Goal: Transaction & Acquisition: Download file/media

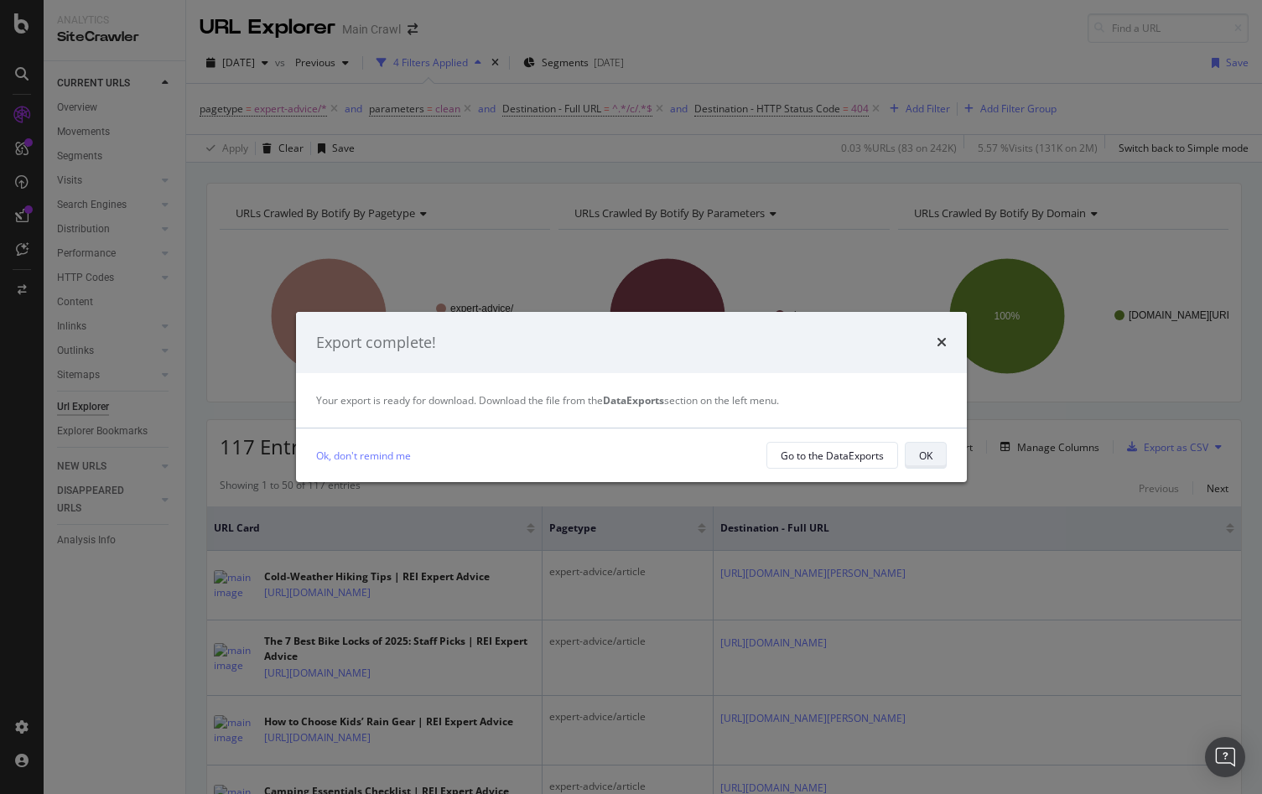
click at [932, 456] on button "OK" at bounding box center [926, 455] width 42 height 27
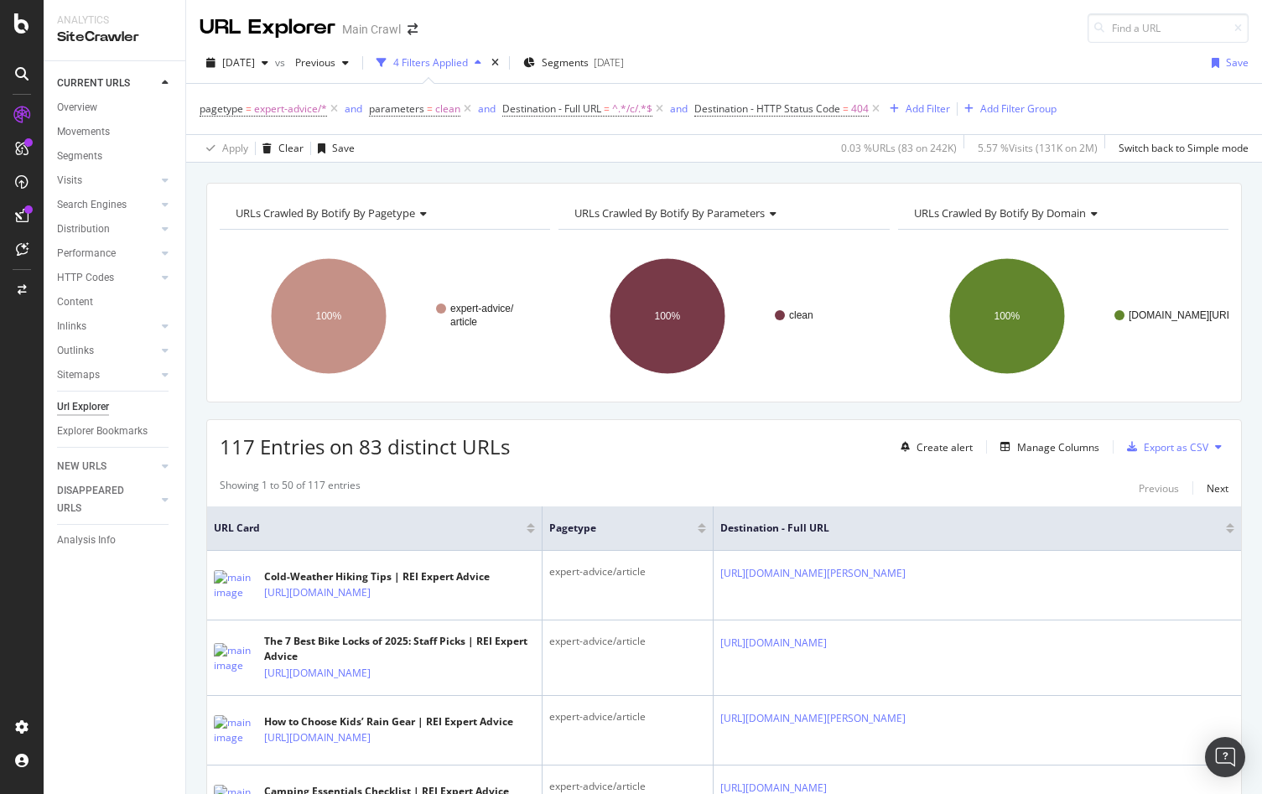
click at [815, 456] on div "117 Entries on 83 distinct URLs Create alert Manage Columns Export as CSV" at bounding box center [724, 440] width 1034 height 41
click at [102, 289] on div "DataExports" at bounding box center [94, 289] width 65 height 17
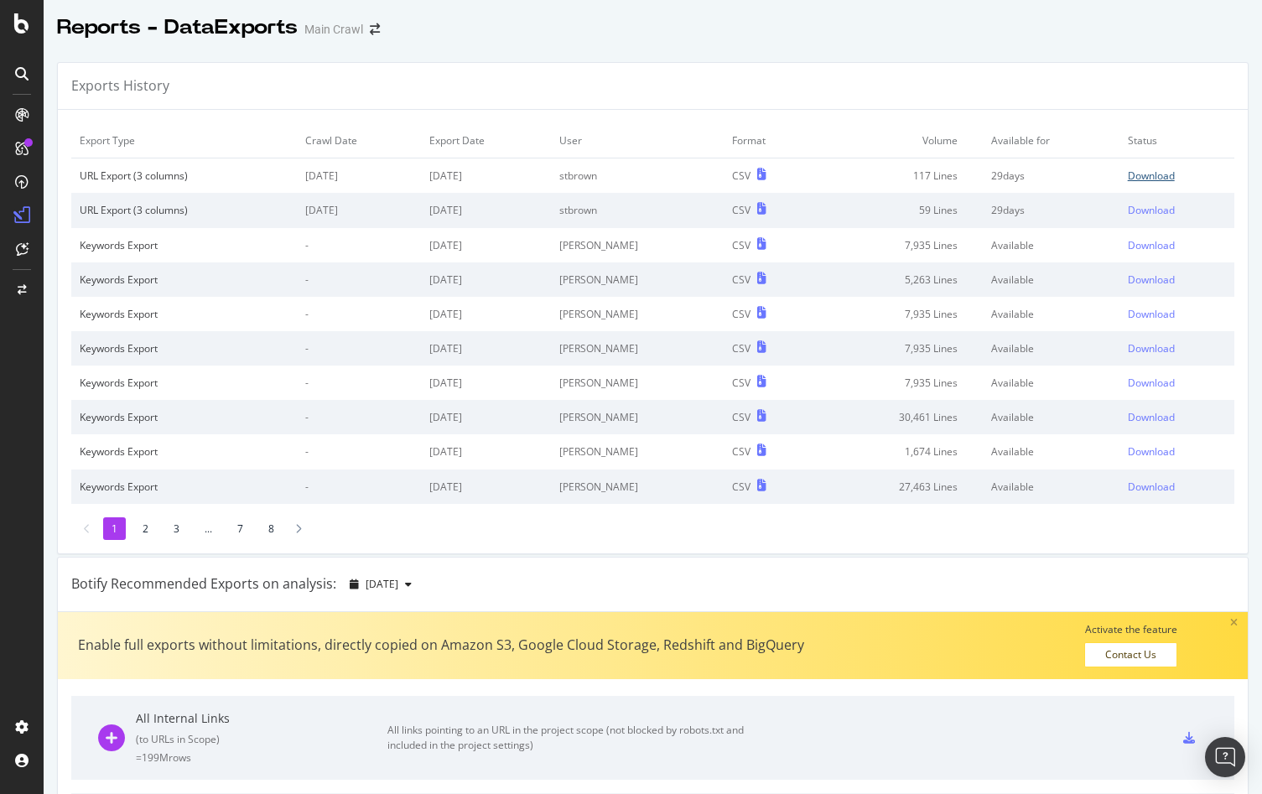
click at [1138, 170] on div "Download" at bounding box center [1151, 176] width 47 height 14
